Goal: Information Seeking & Learning: Learn about a topic

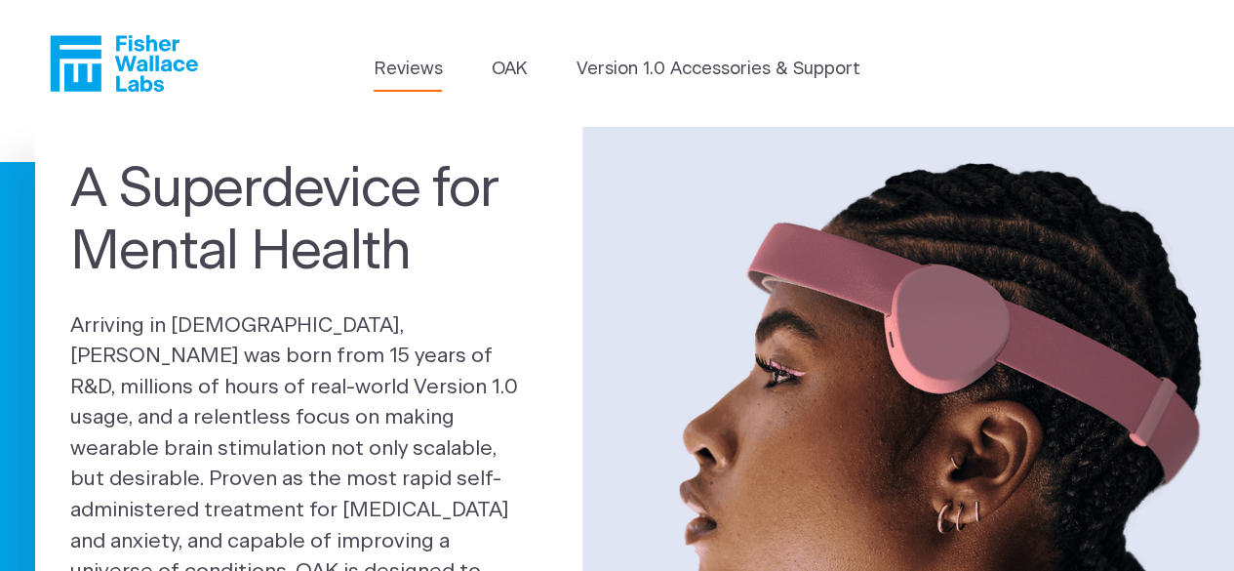
click at [399, 73] on link "Reviews" at bounding box center [408, 70] width 68 height 26
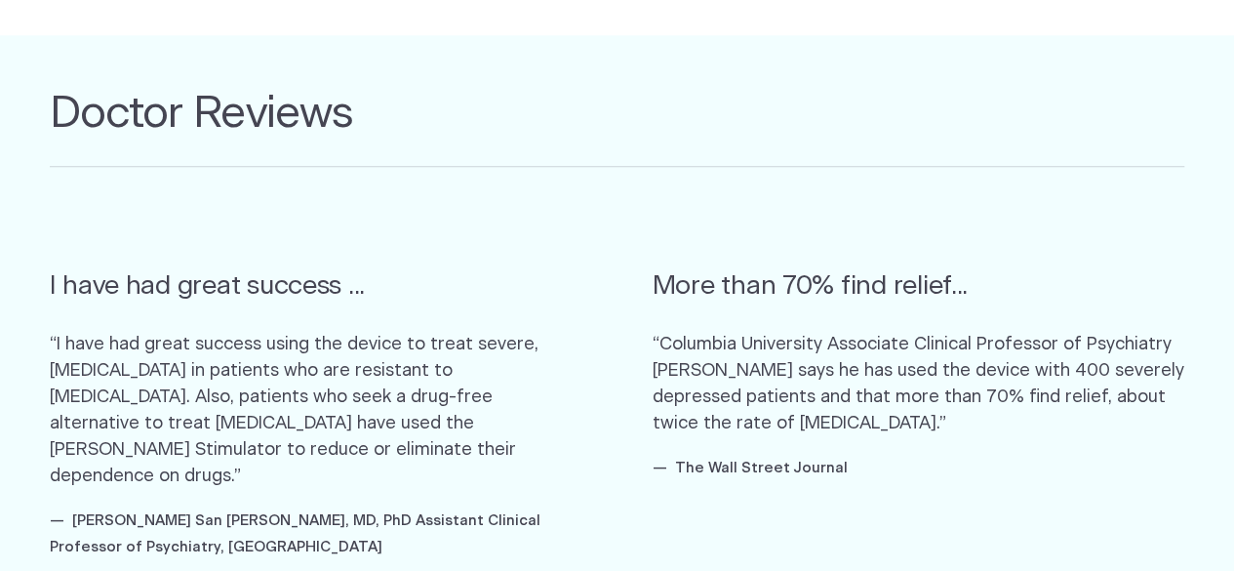
scroll to position [1092, 0]
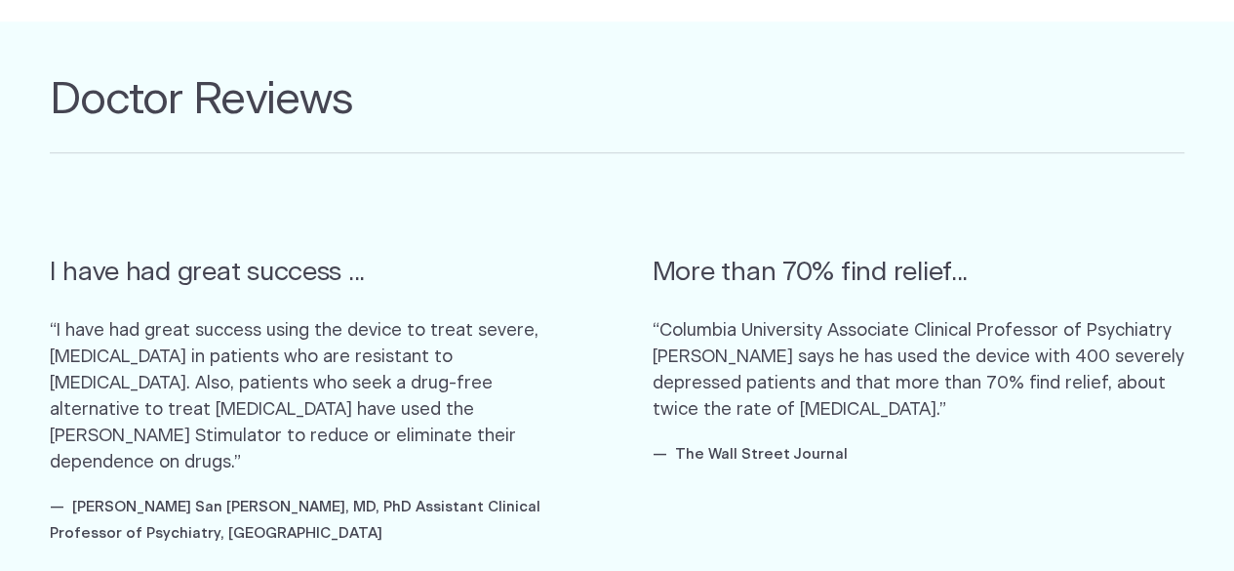
click at [1176, 425] on blockquote "More than 70% find relief... “Columbia University Associate Clinical Professor …" at bounding box center [919, 378] width 533 height 338
click at [1173, 410] on p "“Columbia University Associate Clinical Professor of Psychiatry Richard P. Brow…" at bounding box center [919, 370] width 533 height 105
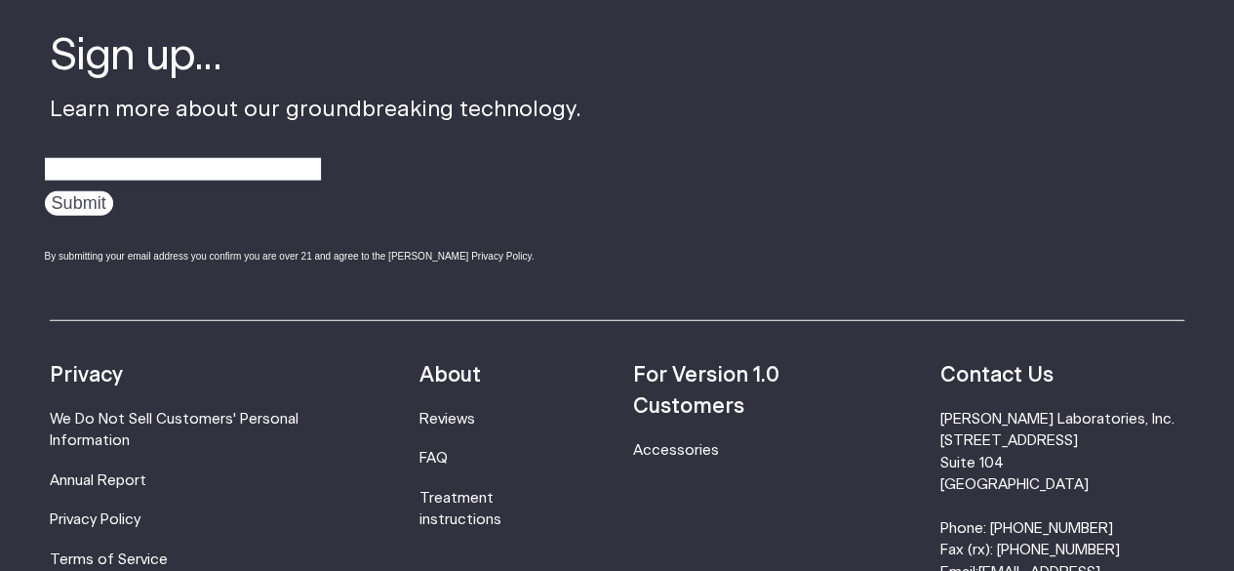
scroll to position [2468, 0]
click at [501, 491] on link "Treatment instructions" at bounding box center [460, 509] width 82 height 36
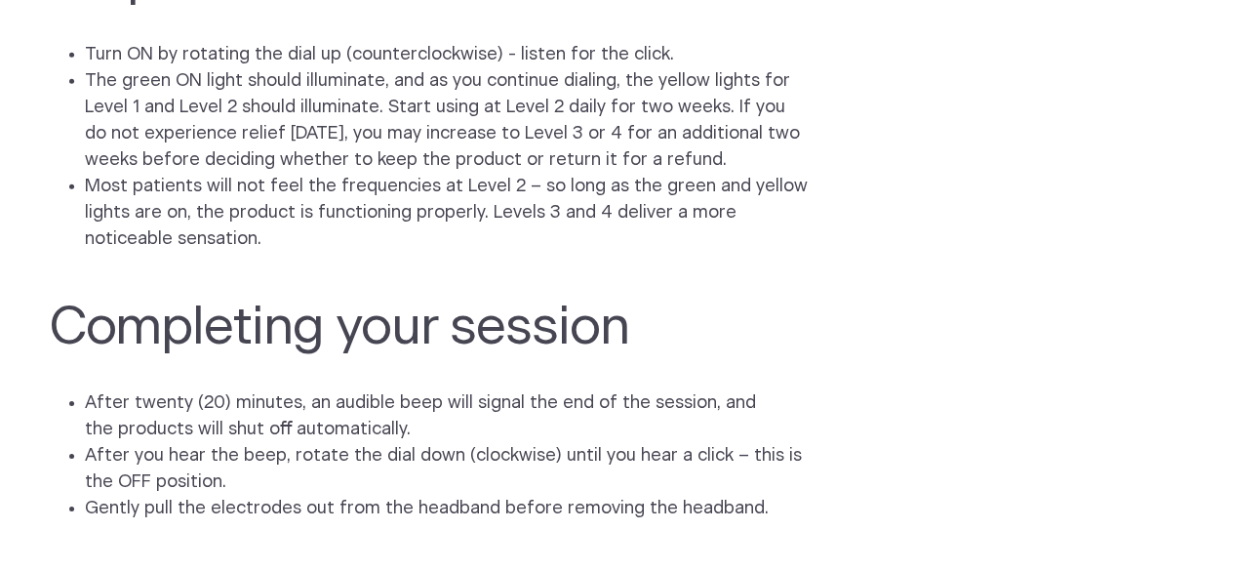
scroll to position [3049, 0]
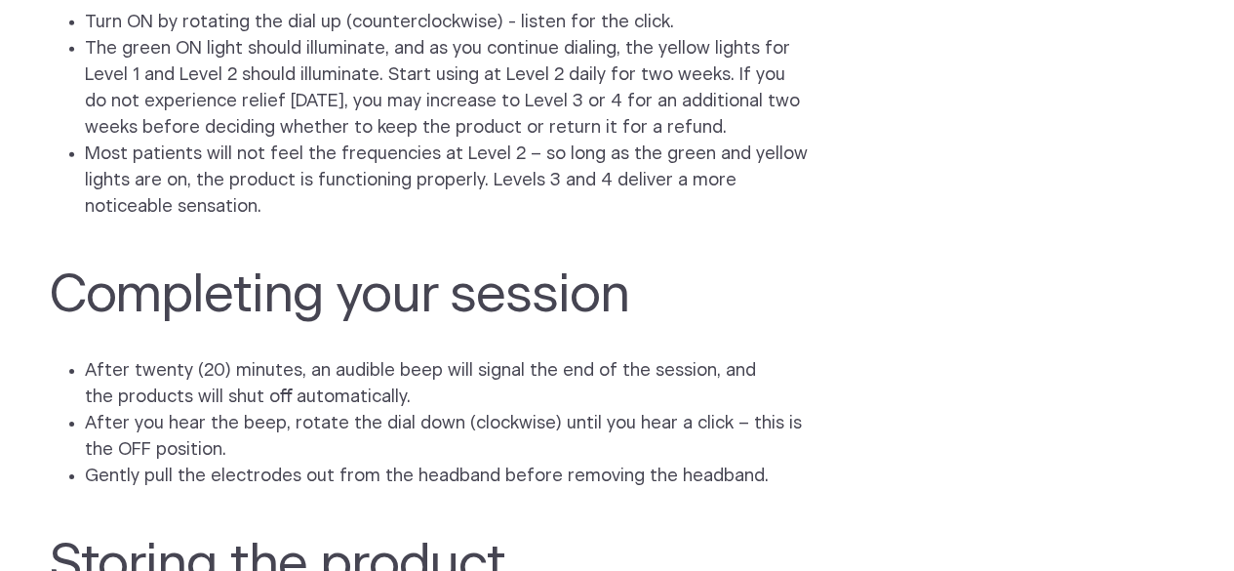
click at [921, 360] on ul "After twenty (20) minutes, an audible beep will signal the end of the session, …" at bounding box center [617, 424] width 1135 height 132
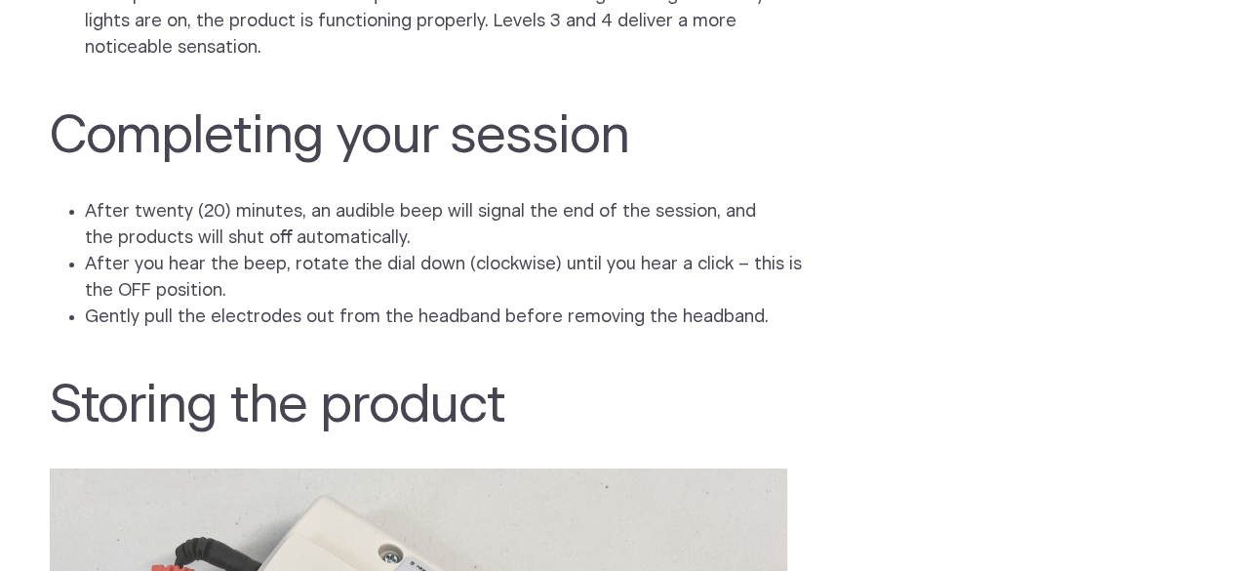
scroll to position [3248, 0]
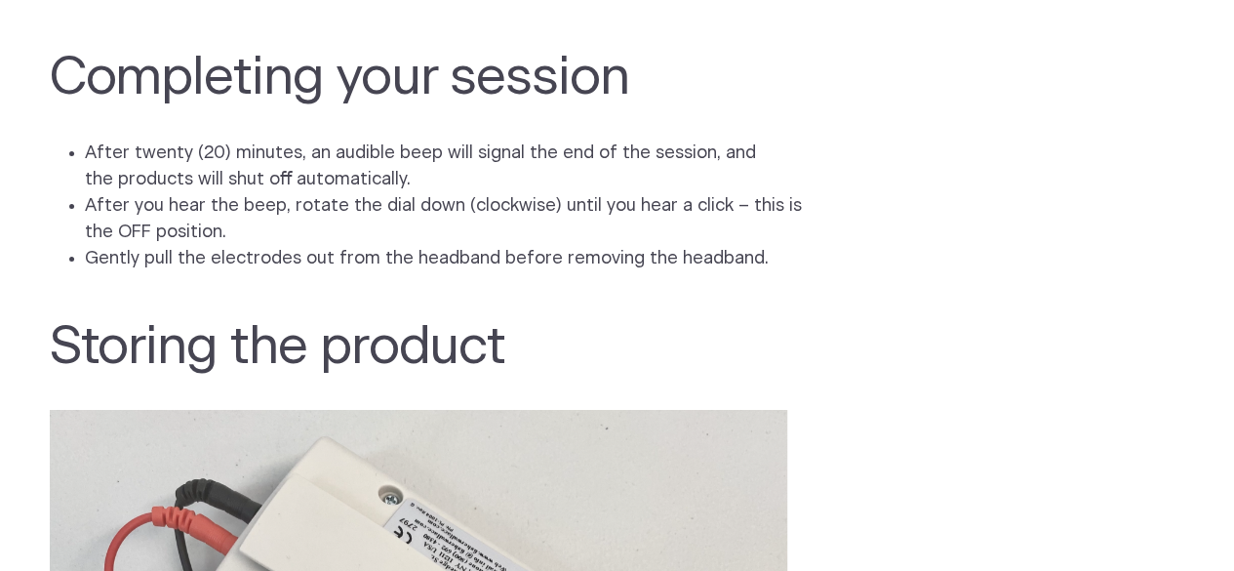
scroll to position [3297, 0]
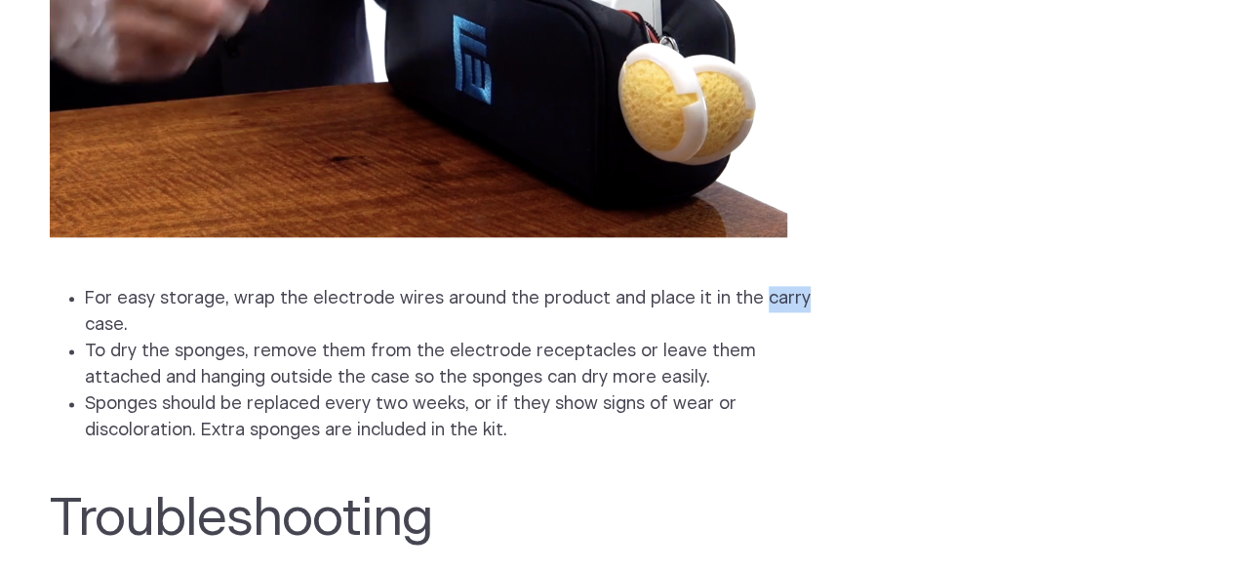
scroll to position [4764, 0]
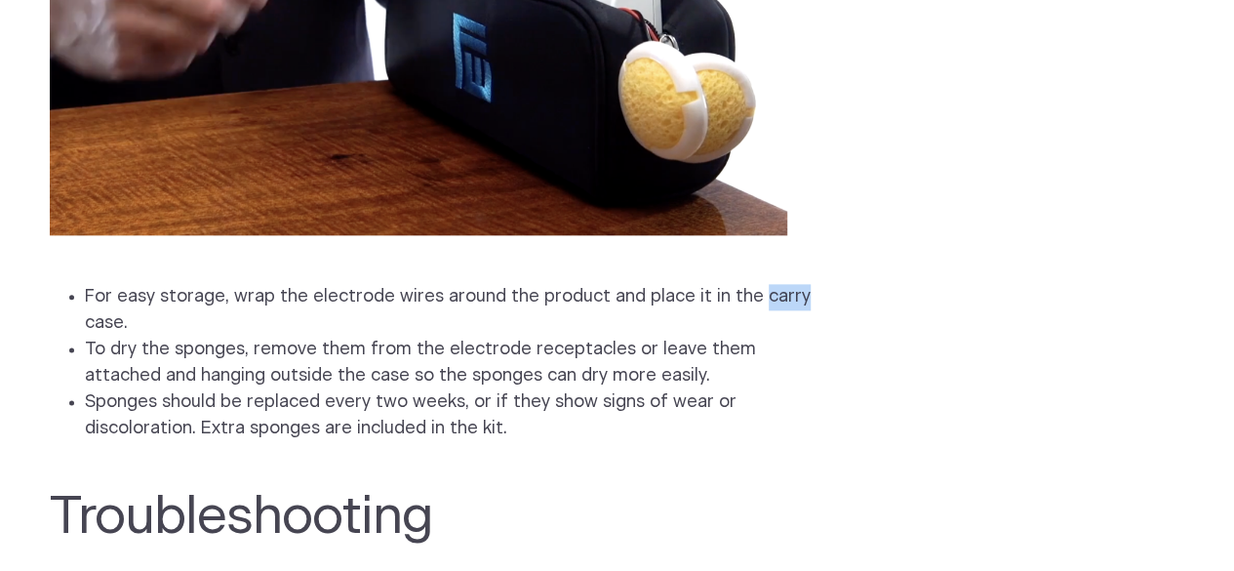
click at [972, 376] on ul "For easy storage, wrap the electrode wires around the product and place it in t…" at bounding box center [617, 363] width 1135 height 158
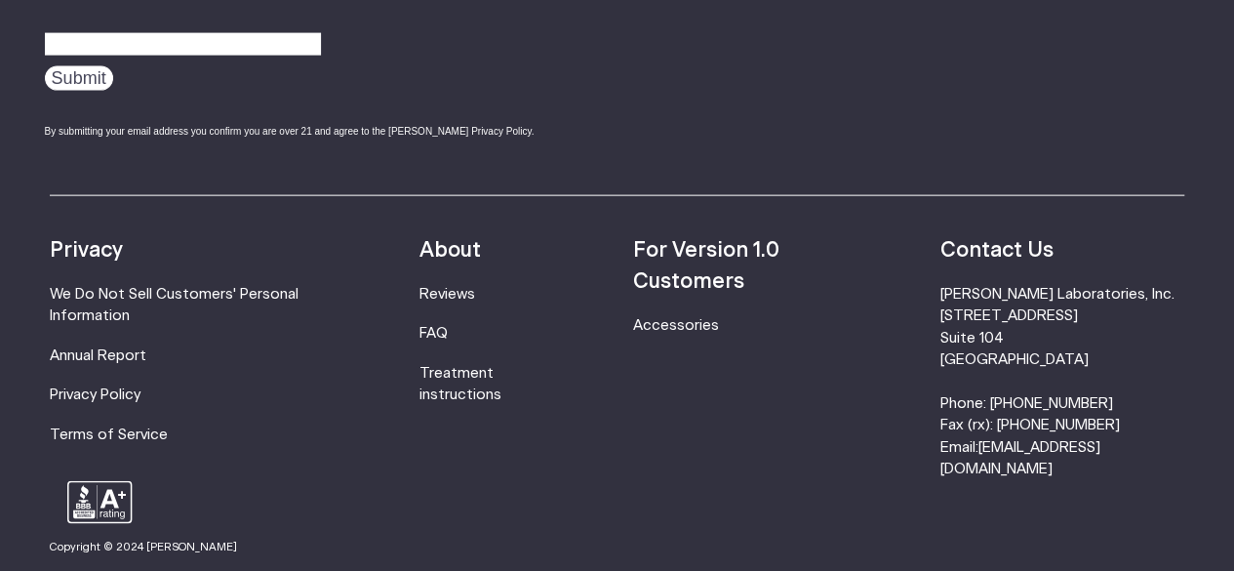
scroll to position [5852, 0]
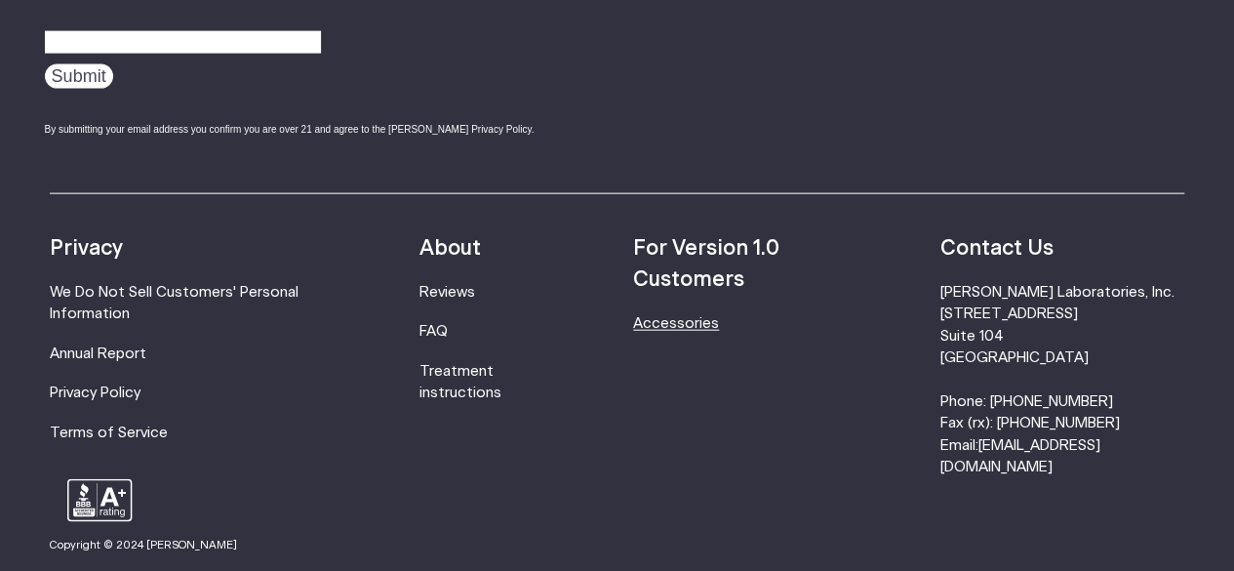
click at [719, 330] on link "Accessories" at bounding box center [676, 323] width 86 height 15
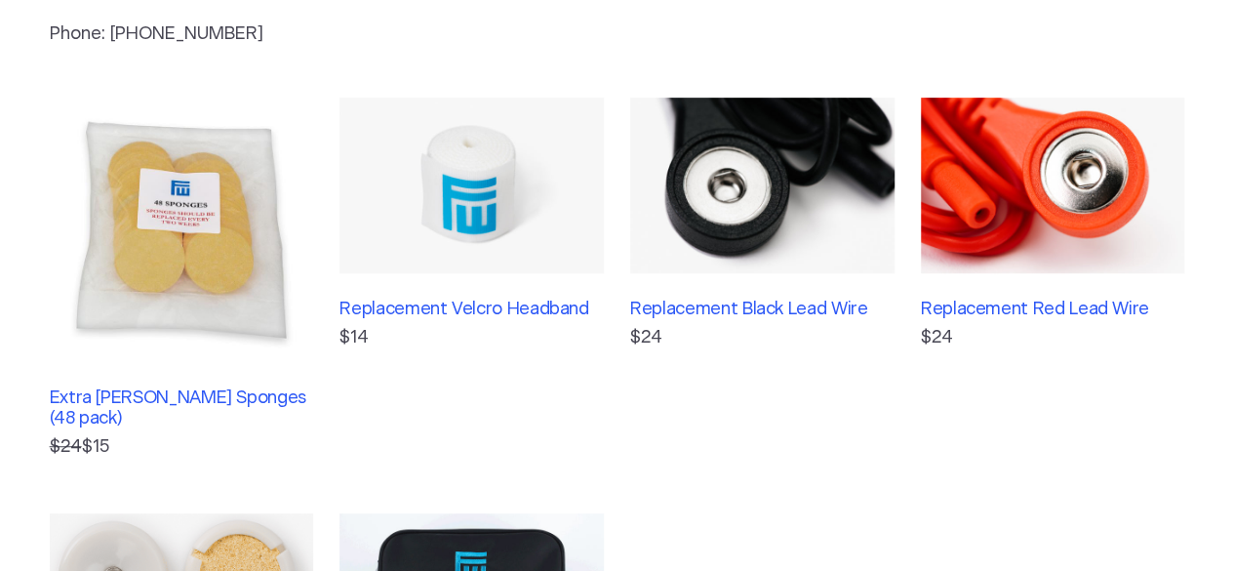
scroll to position [398, 0]
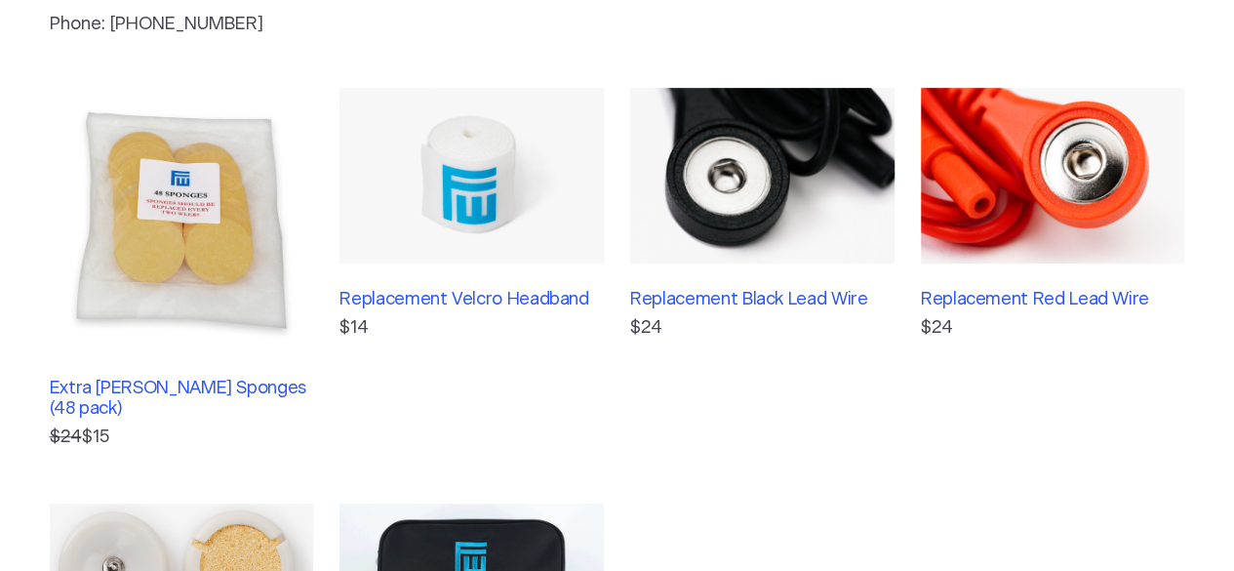
click at [1164, 407] on link "Replacement Red Lead Wire $24" at bounding box center [1053, 269] width 264 height 363
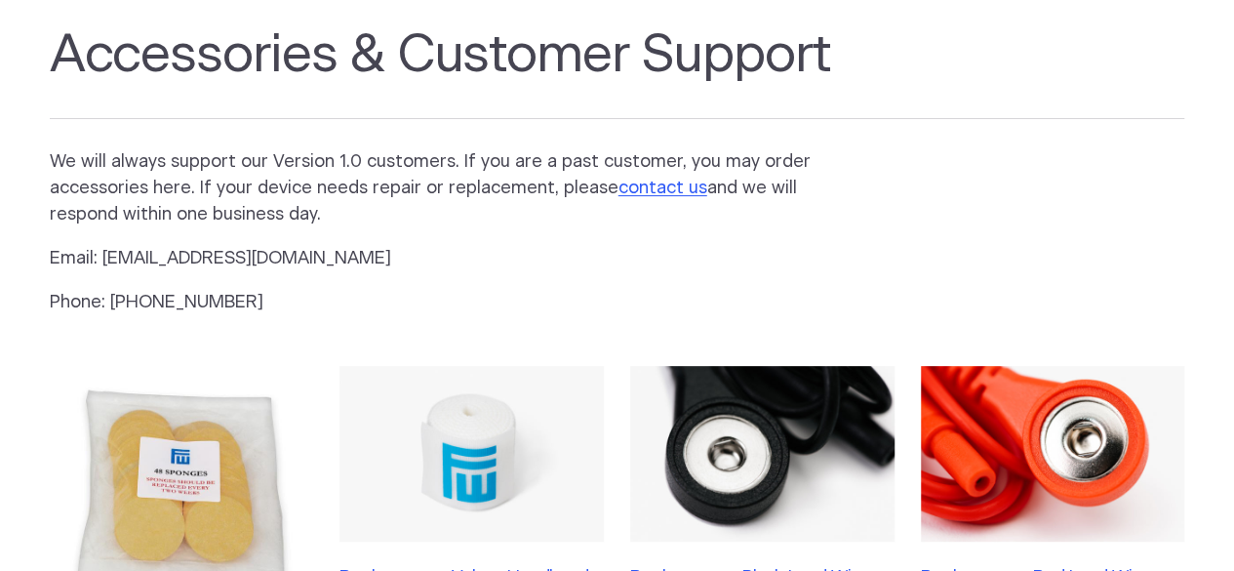
scroll to position [0, 0]
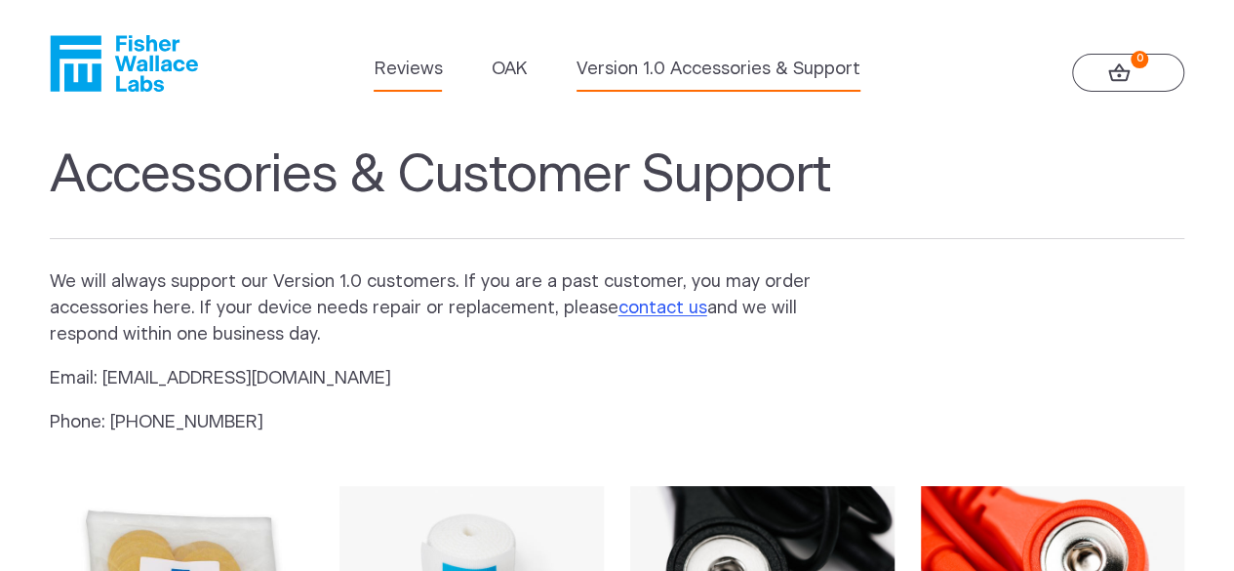
click at [414, 75] on link "Reviews" at bounding box center [408, 70] width 68 height 26
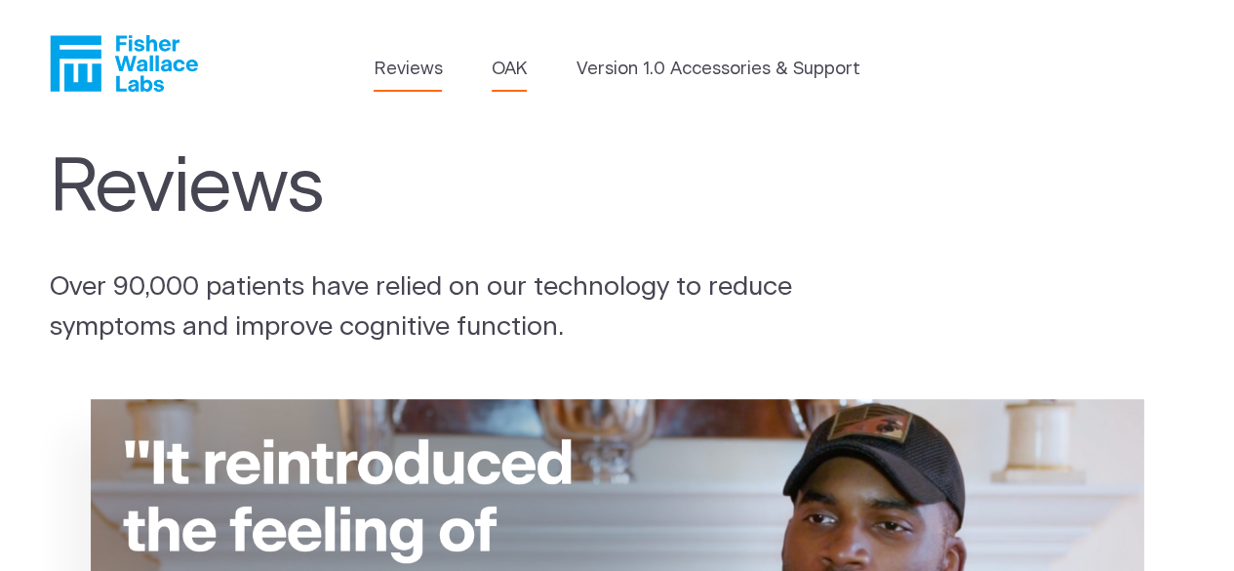
click at [514, 69] on link "OAK" at bounding box center [509, 70] width 35 height 26
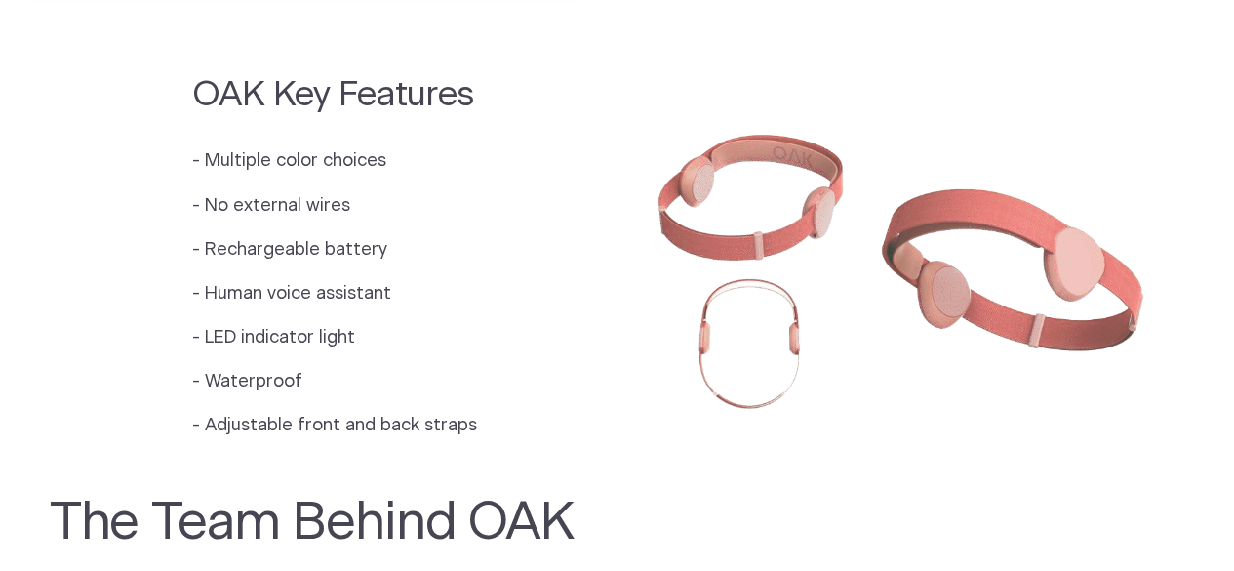
scroll to position [1682, 0]
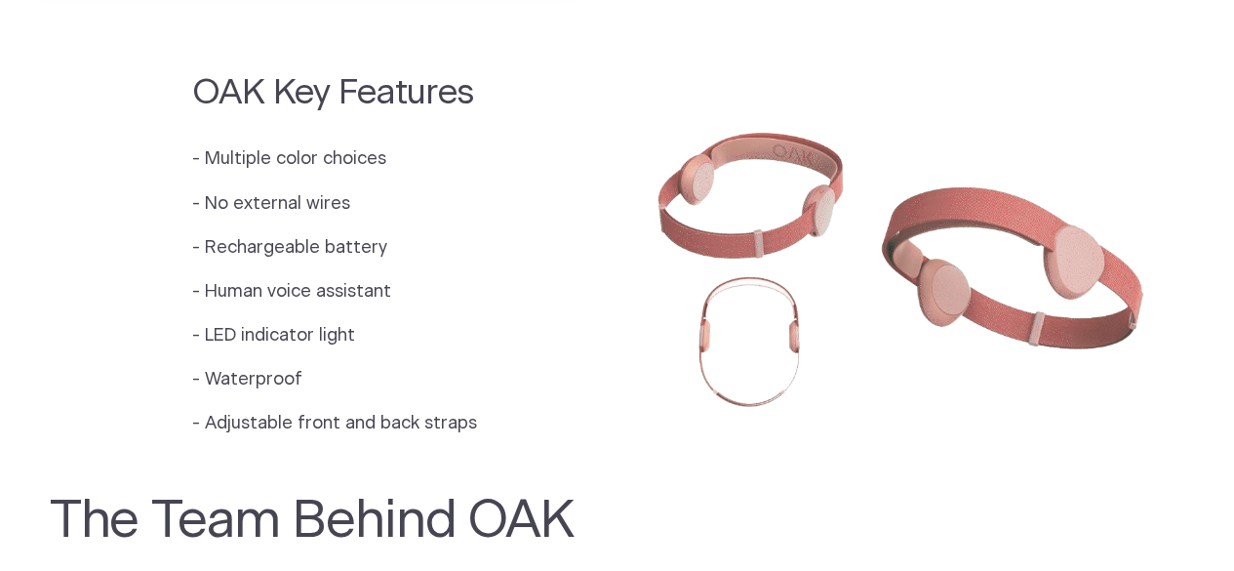
click at [1185, 313] on section "OAK Key Features - Multiple color choices - No external wires - Rechargeable ba…" at bounding box center [617, 262] width 1234 height 418
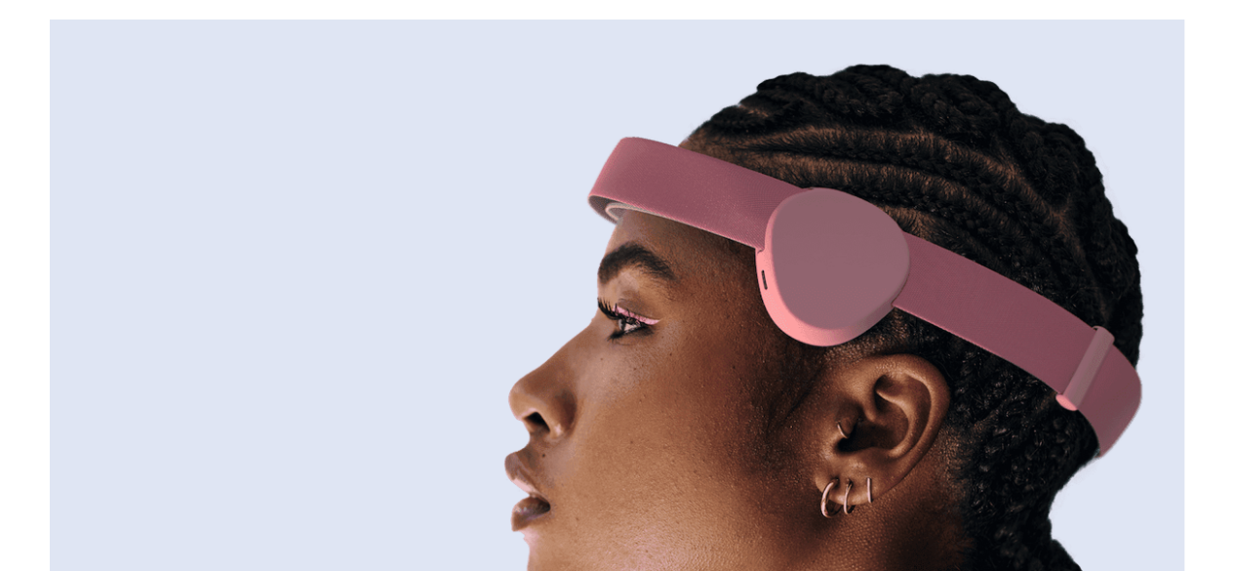
scroll to position [154, 0]
